Goal: Transaction & Acquisition: Purchase product/service

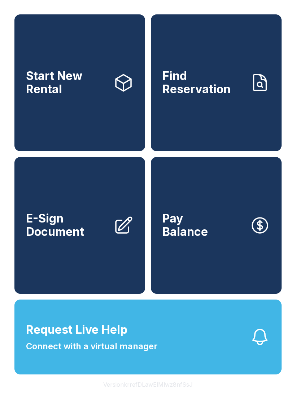
click at [183, 349] on button "Request Live Help Connect with a virtual manager" at bounding box center [147, 337] width 267 height 75
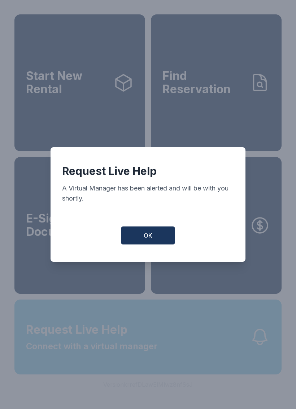
click at [152, 238] on span "OK" at bounding box center [147, 235] width 9 height 9
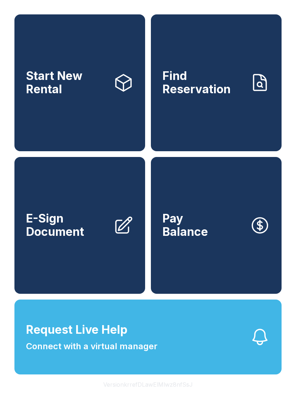
click at [153, 391] on button "Version krrefDLawElMlwz8nfSsJ" at bounding box center [147, 385] width 101 height 20
click at [136, 395] on button "Version krrefDLawElMlwz8nfSsJ" at bounding box center [147, 385] width 101 height 20
click at [143, 395] on button "Version krrefDLawElMlwz8nfSsJ" at bounding box center [147, 385] width 101 height 20
click at [150, 395] on button "Version krrefDLawElMlwz8nfSsJ" at bounding box center [147, 385] width 101 height 20
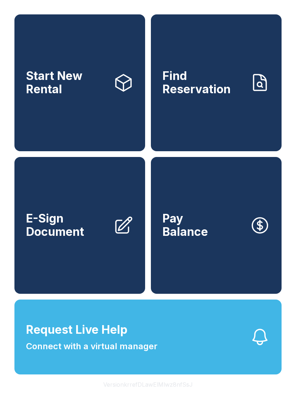
click at [157, 395] on button "Version krrefDLawElMlwz8nfSsJ" at bounding box center [147, 385] width 101 height 20
click at [154, 394] on div "Facility Information Name FreeUp Storage Houston [PERSON_NAME] Airline Address …" at bounding box center [148, 204] width 296 height 409
click at [159, 395] on button "Version krrefDLawElMlwz8nfSsJ" at bounding box center [147, 385] width 101 height 20
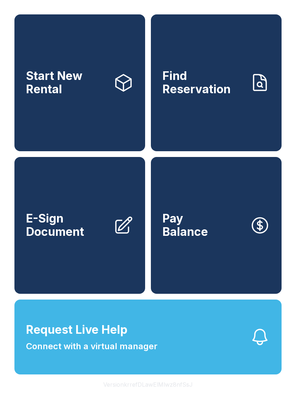
click at [151, 395] on button "Version krrefDLawElMlwz8nfSsJ" at bounding box center [147, 385] width 101 height 20
click at [150, 395] on button "Version krrefDLawElMlwz8nfSsJ" at bounding box center [147, 385] width 101 height 20
click at [154, 395] on button "Version krrefDLawElMlwz8nfSsJ" at bounding box center [147, 385] width 101 height 20
click at [149, 395] on button "Version krrefDLawElMlwz8nfSsJ" at bounding box center [147, 385] width 101 height 20
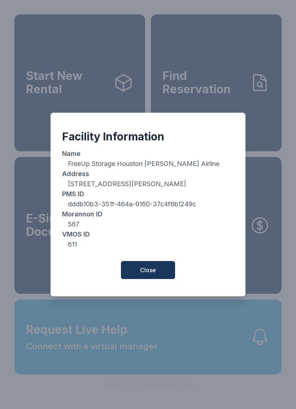
click at [152, 271] on span "Close" at bounding box center [148, 270] width 16 height 9
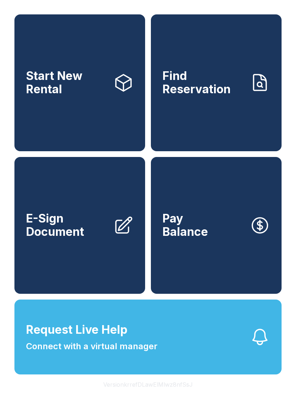
click at [63, 89] on span "Start New Rental" at bounding box center [66, 83] width 81 height 26
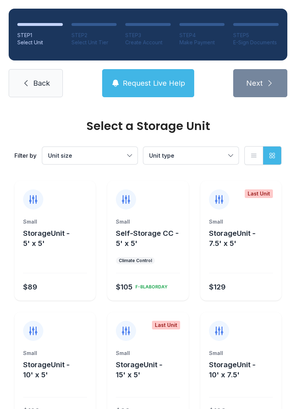
click at [40, 87] on span "Back" at bounding box center [41, 83] width 17 height 10
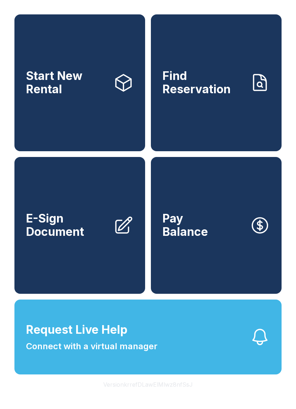
click at [219, 232] on button "Pay Balance" at bounding box center [216, 225] width 130 height 137
